Goal: Task Accomplishment & Management: Complete application form

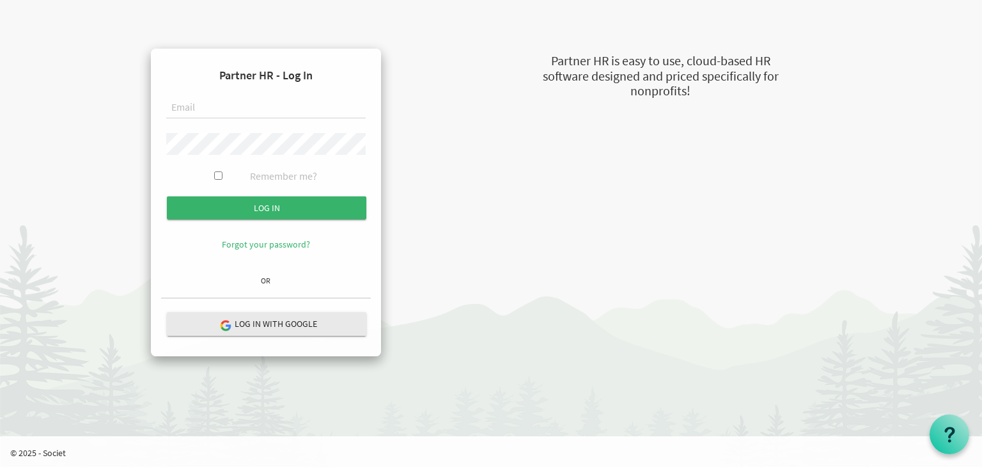
type input "principal@imagineschools.in"
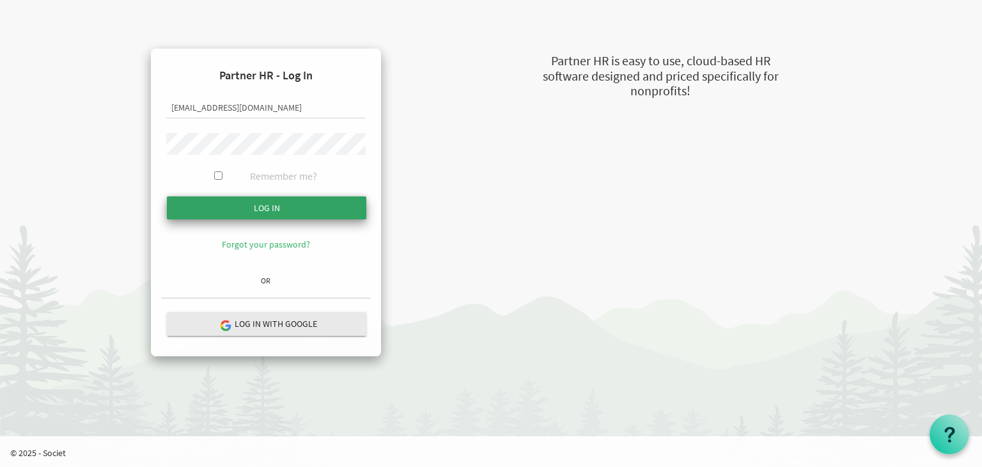
click at [270, 208] on input "submit" at bounding box center [266, 207] width 199 height 23
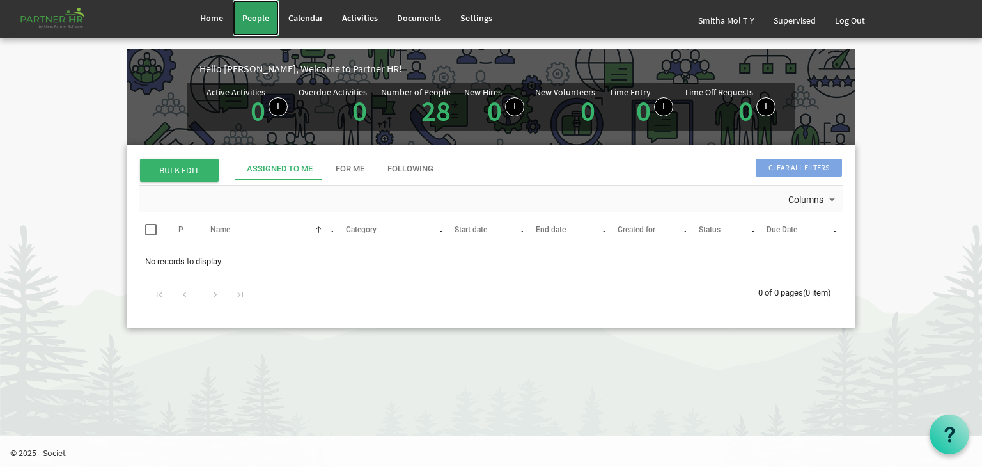
click at [252, 17] on span "People" at bounding box center [255, 18] width 27 height 12
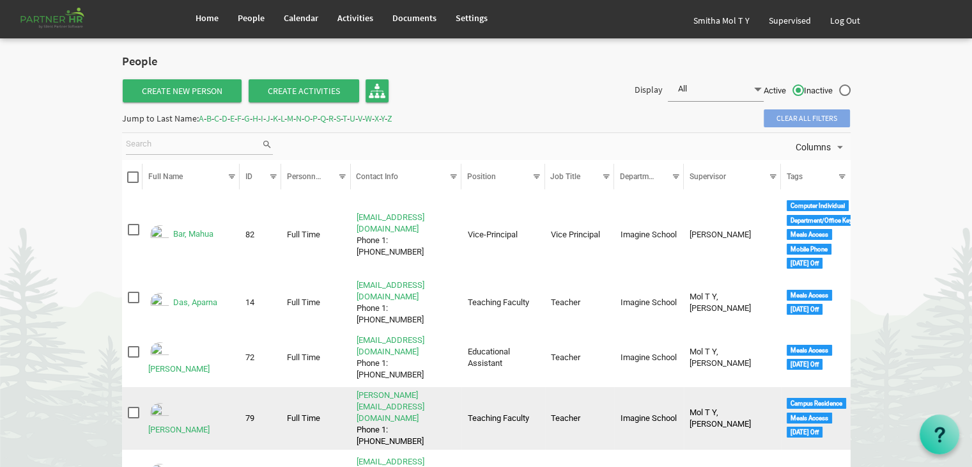
click at [159, 401] on img "Ekka, Shobha Rani is template cell column header Full Name" at bounding box center [159, 412] width 23 height 23
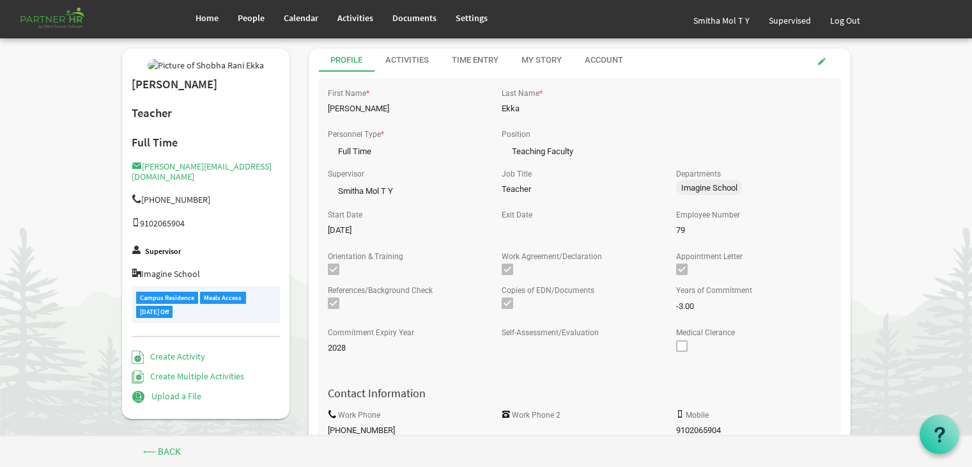
drag, startPoint x: 0, startPoint y: 0, endPoint x: 867, endPoint y: 139, distance: 877.7
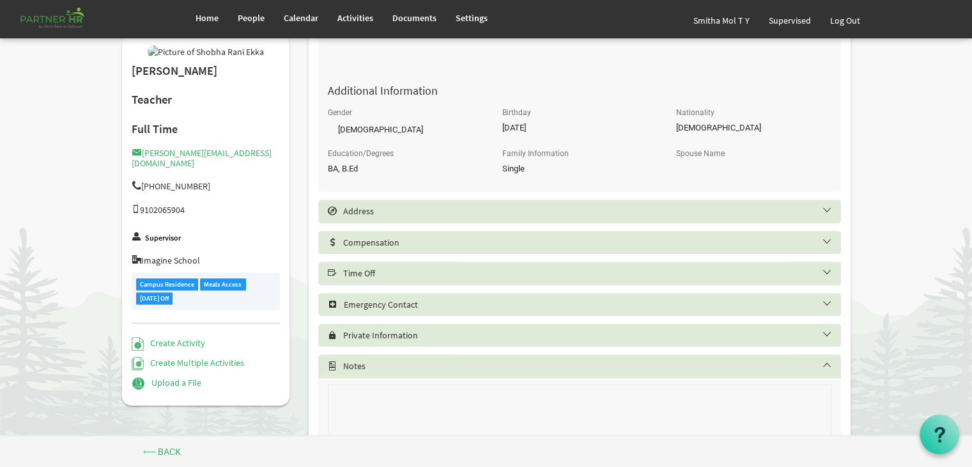
scroll to position [511, 0]
click at [419, 276] on h5 "Time Off" at bounding box center [589, 272] width 523 height 10
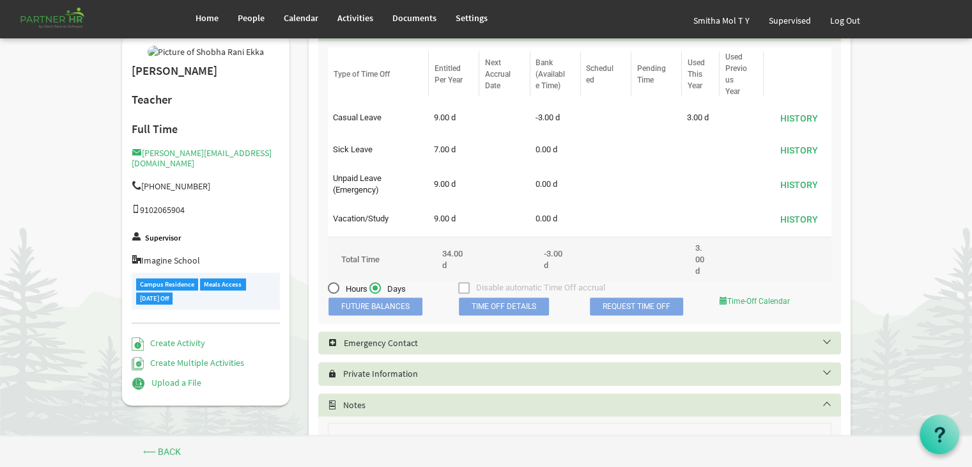
scroll to position [767, 0]
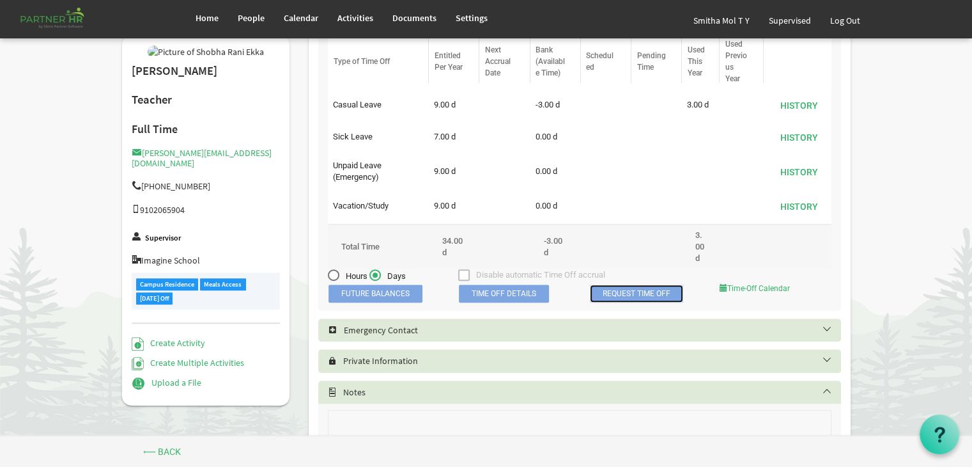
click at [630, 295] on link "Request Time Off" at bounding box center [636, 293] width 93 height 18
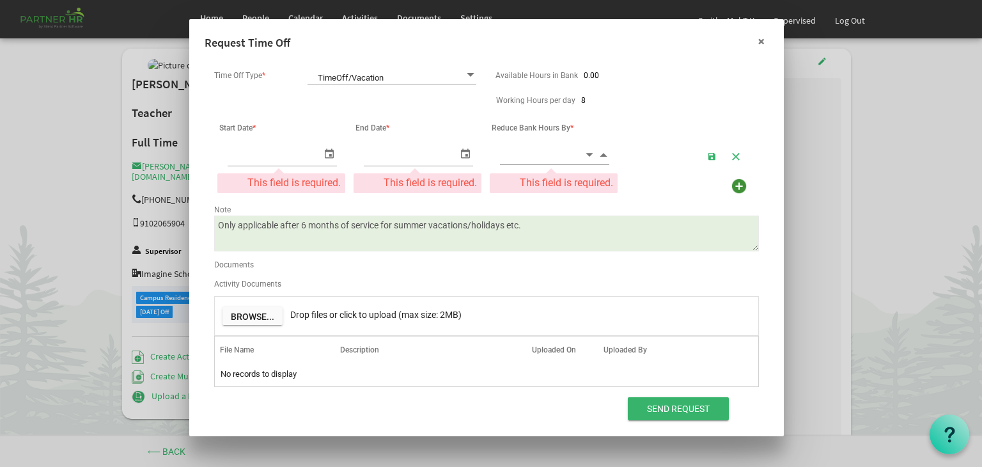
click at [762, 42] on button "×" at bounding box center [761, 42] width 32 height 32
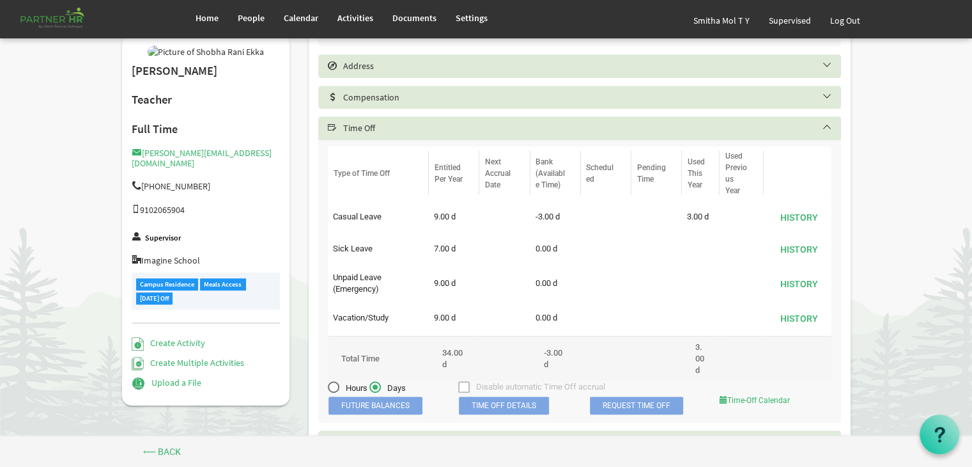
scroll to position [665, 0]
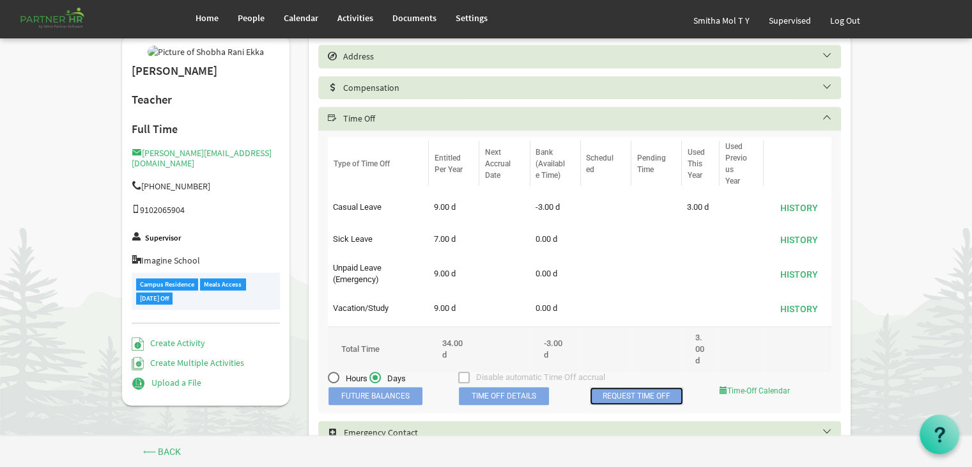
click at [639, 396] on link "Request Time Off" at bounding box center [636, 396] width 93 height 18
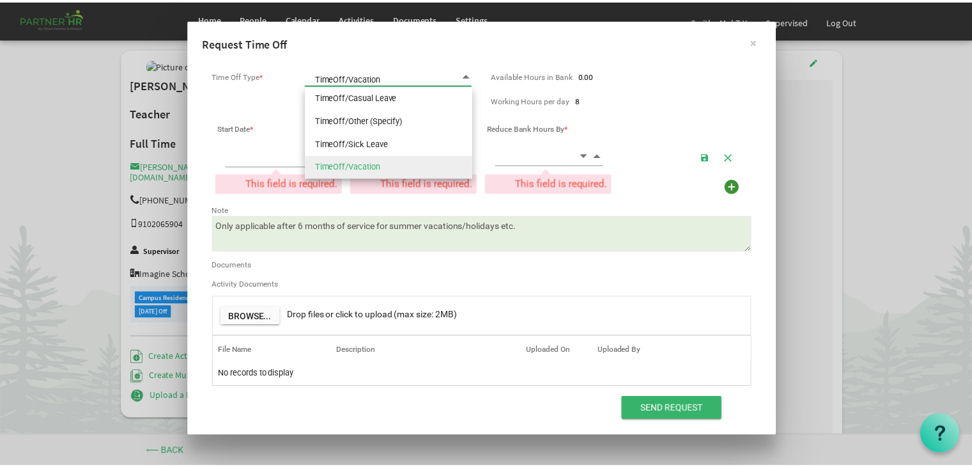
scroll to position [0, 0]
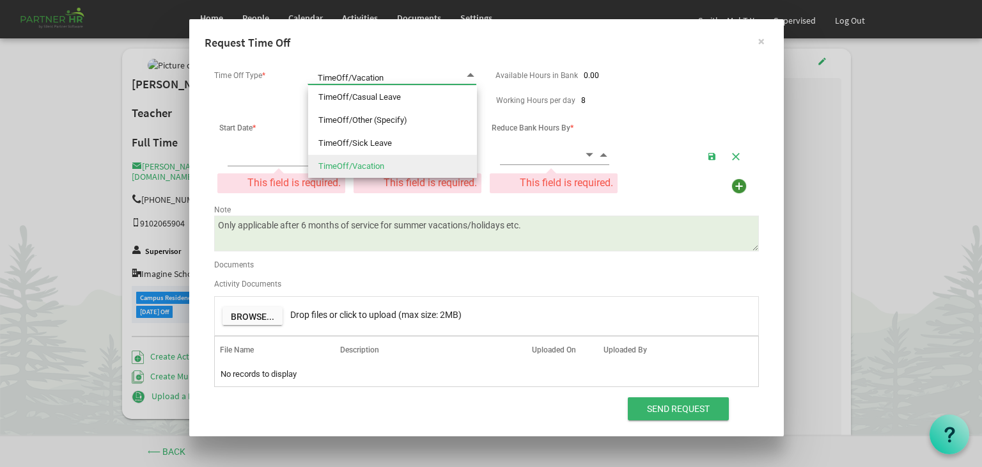
click at [468, 74] on span at bounding box center [471, 75] width 12 height 12
click at [401, 119] on li "TimeOff/Other (Specify)" at bounding box center [392, 120] width 169 height 23
type input "TimeOff/Other (Specify)"
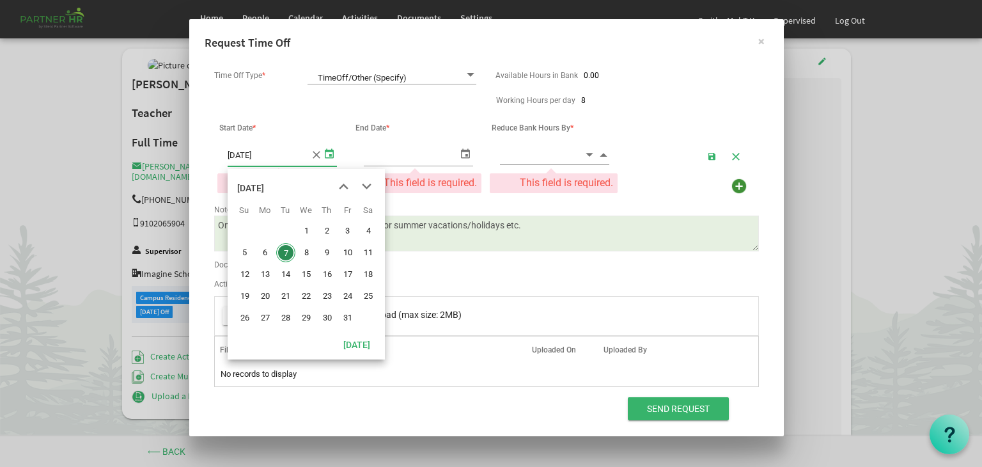
click at [329, 153] on span "select" at bounding box center [328, 153] width 15 height 19
click at [343, 187] on span "previous month" at bounding box center [343, 186] width 22 height 23
click at [330, 153] on span "select" at bounding box center [328, 153] width 15 height 19
click at [343, 183] on span "previous month" at bounding box center [343, 186] width 22 height 23
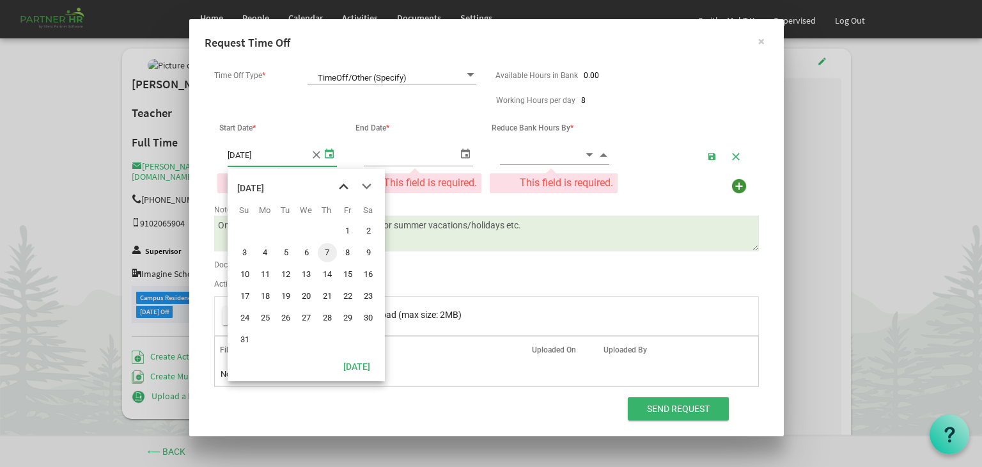
click at [343, 183] on span "previous month" at bounding box center [343, 186] width 22 height 23
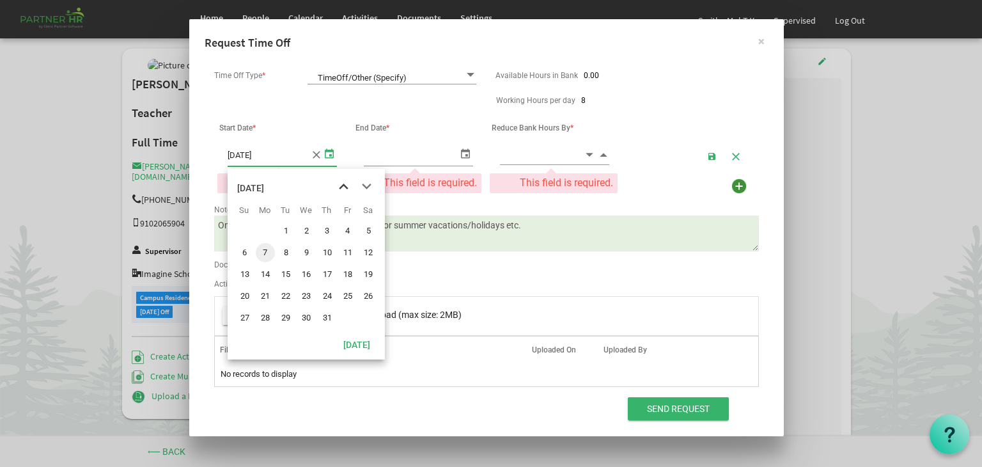
click at [343, 183] on span "previous month" at bounding box center [343, 186] width 22 height 23
click at [327, 228] on span "5" at bounding box center [327, 230] width 19 height 19
type input "[DATE]"
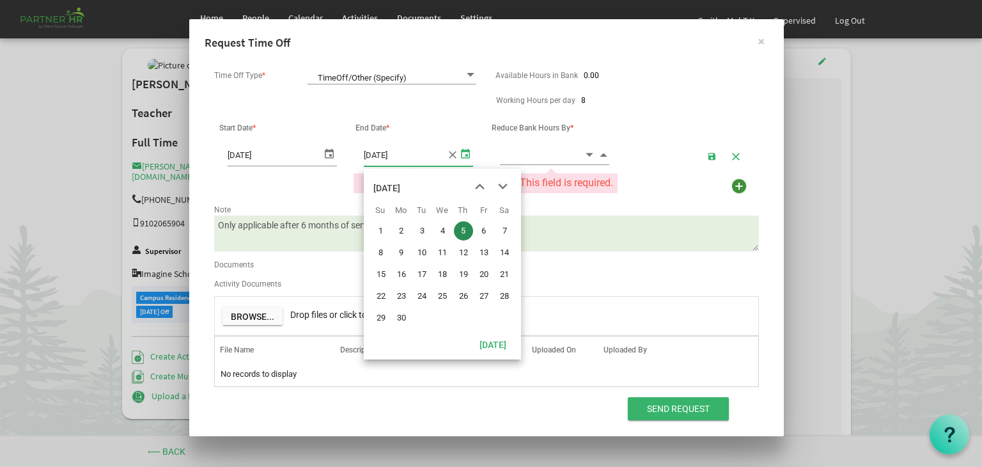
click at [465, 152] on span "select" at bounding box center [465, 153] width 15 height 19
click at [505, 272] on span "21" at bounding box center [504, 274] width 19 height 19
type input "[DATE]"
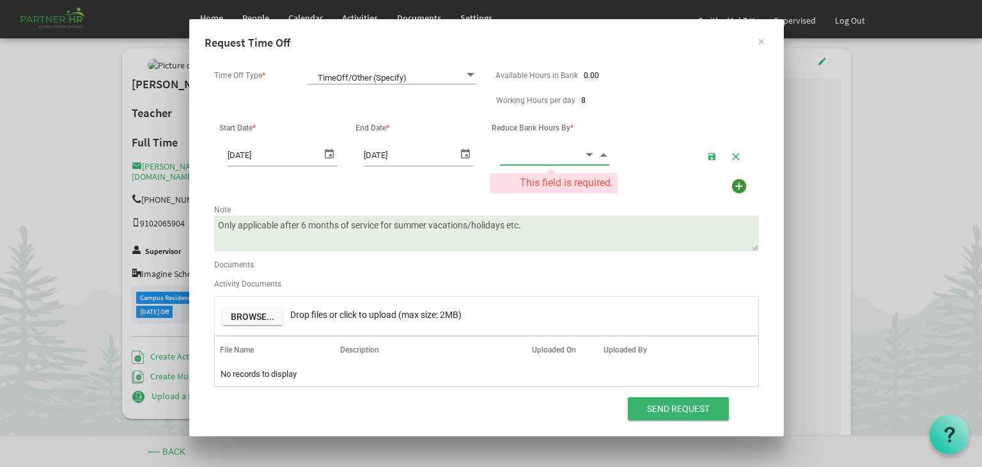
click at [529, 159] on input at bounding box center [542, 154] width 84 height 20
type input "120.00"
click at [561, 209] on div "Note" at bounding box center [487, 208] width 564 height 15
click at [529, 229] on textarea "Only applicable after 6 months of service for summer vacations/holidays etc." at bounding box center [486, 233] width 545 height 36
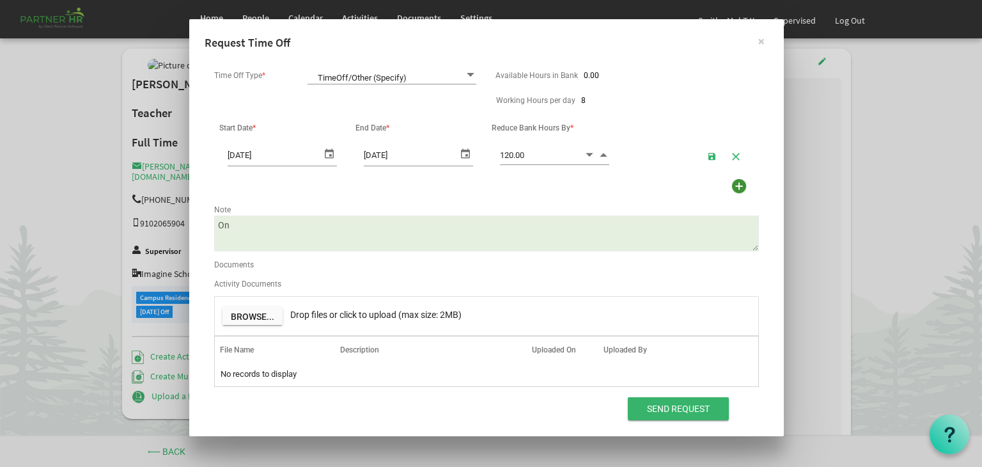
type textarea "O"
click at [359, 225] on textarea "Only applicable after 6 months of service for summer vacations/holidays etc." at bounding box center [486, 233] width 545 height 36
click at [332, 224] on textarea "Only applicable after 6 months of service for summer vacations/holidays etc." at bounding box center [486, 233] width 545 height 36
click at [332, 223] on textarea "Only applicable after 6 months of service for summer vacations/holidays etc." at bounding box center [486, 233] width 545 height 36
click at [355, 221] on textarea "Only applicable after 6 months of service for summer vacations/holidays etc." at bounding box center [486, 233] width 545 height 36
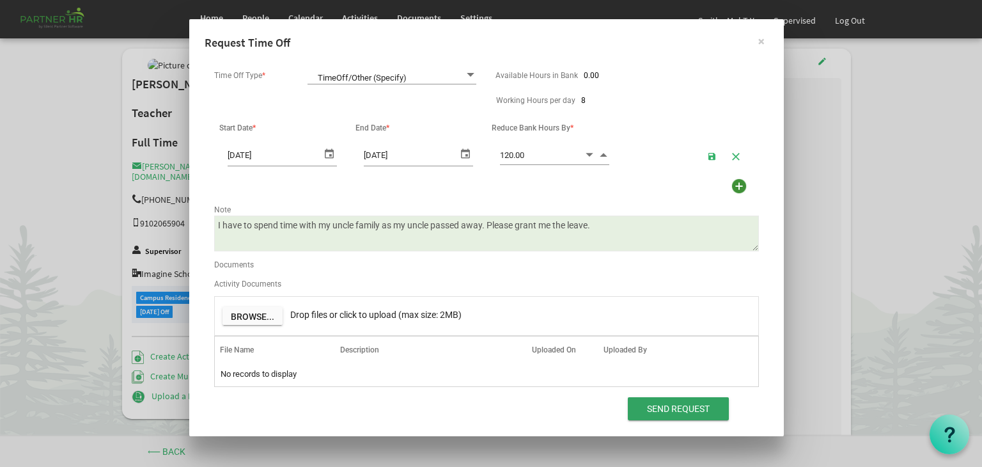
type textarea "I have to spend time with my uncle family as my uncle passed away. Please grant…"
click at [670, 405] on input "Send Request" at bounding box center [678, 408] width 101 height 23
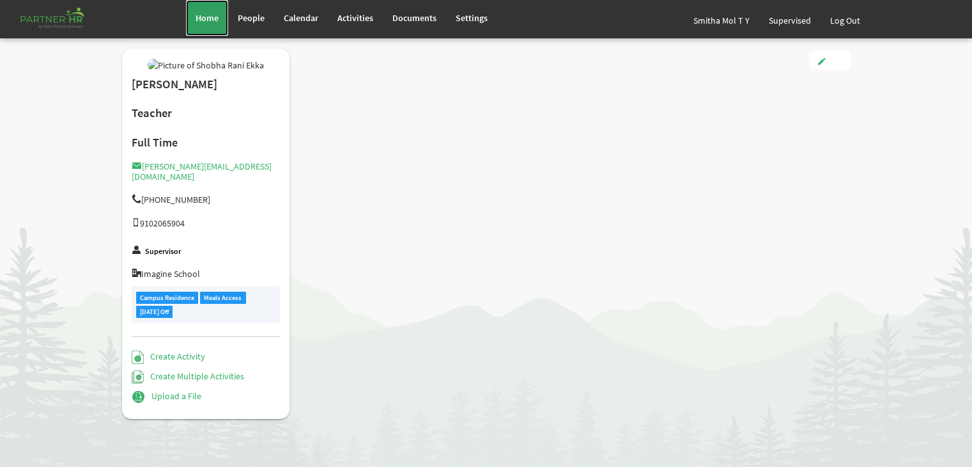
click at [205, 16] on span "Home" at bounding box center [207, 18] width 23 height 12
click at [793, 189] on div "Shobha Rani Ekka Teacher Full Time shobha@imagineschools.in +919102065904 91020…" at bounding box center [486, 240] width 748 height 383
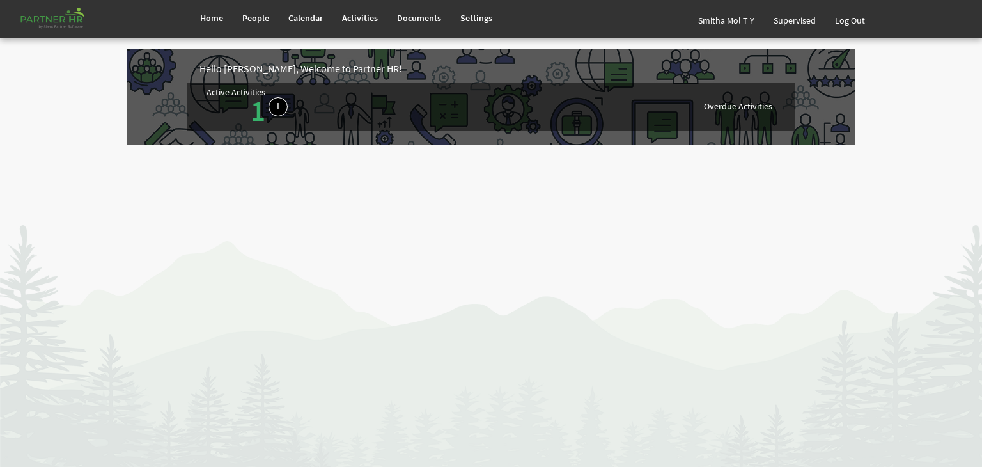
click at [565, 247] on html "Home People Calendar" at bounding box center [491, 233] width 982 height 467
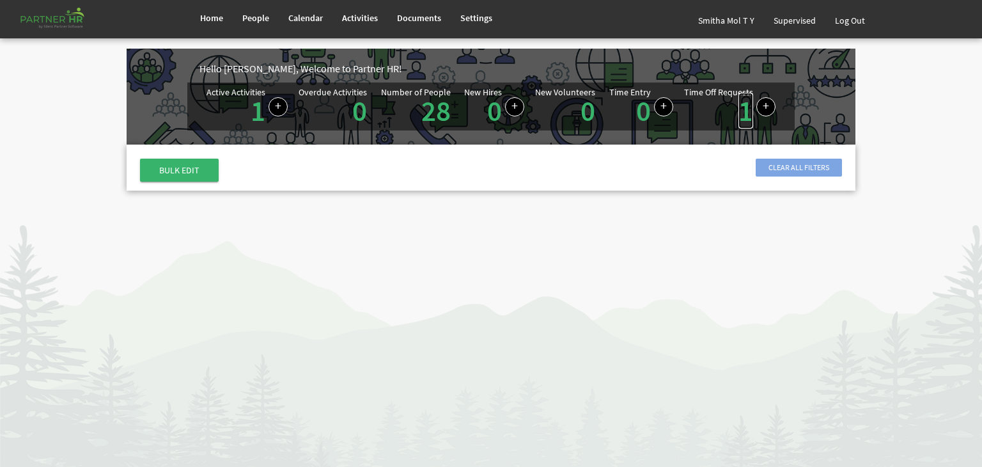
click at [743, 112] on link "1" at bounding box center [745, 111] width 15 height 36
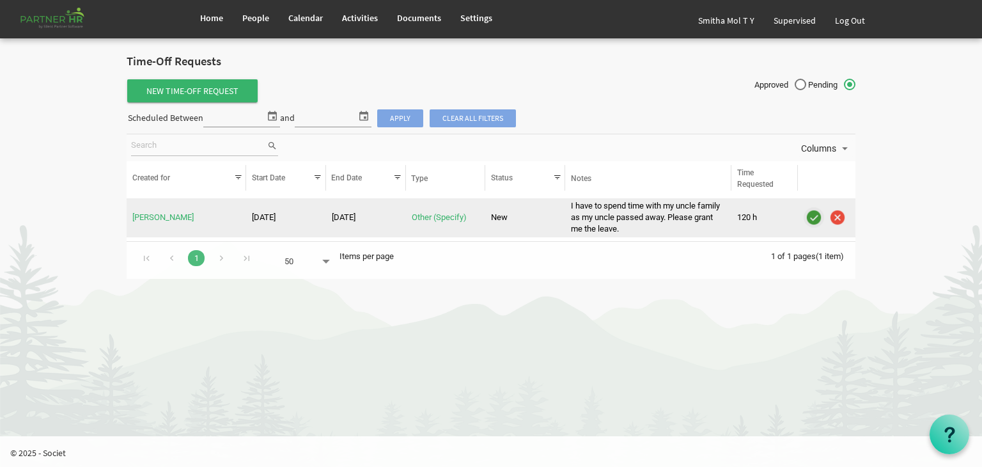
click at [814, 216] on img "is template cell column header" at bounding box center [813, 217] width 19 height 19
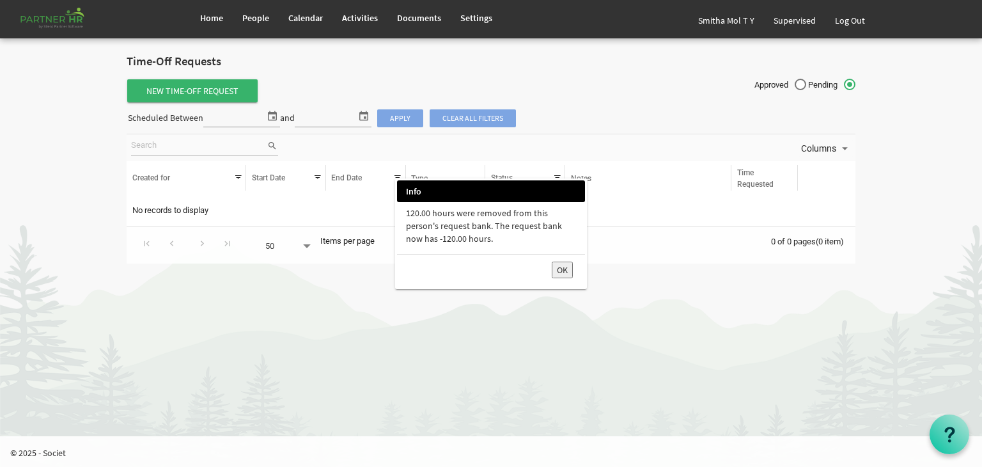
click at [557, 264] on button "OK" at bounding box center [562, 269] width 21 height 17
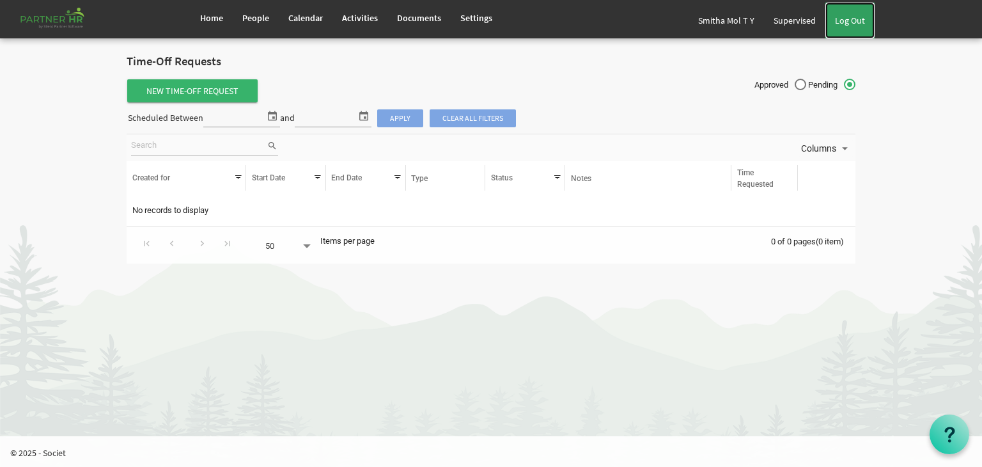
click at [848, 15] on link "Log Out" at bounding box center [849, 21] width 49 height 36
